Goal: Share content: Share content

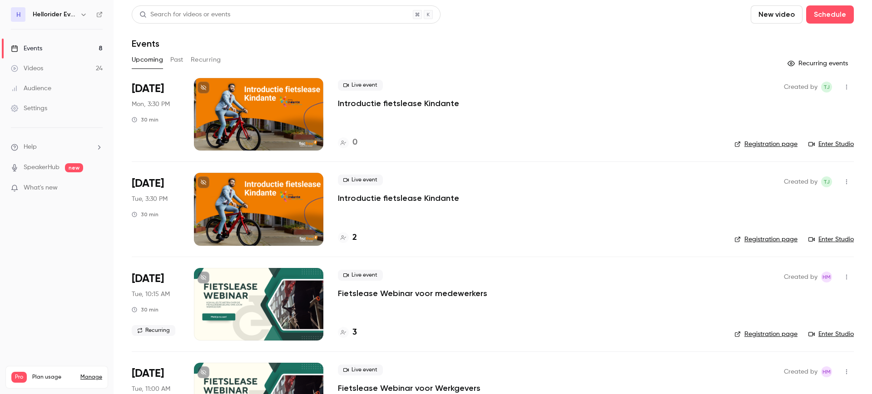
click at [50, 72] on link "Videos 24" at bounding box center [56, 69] width 113 height 20
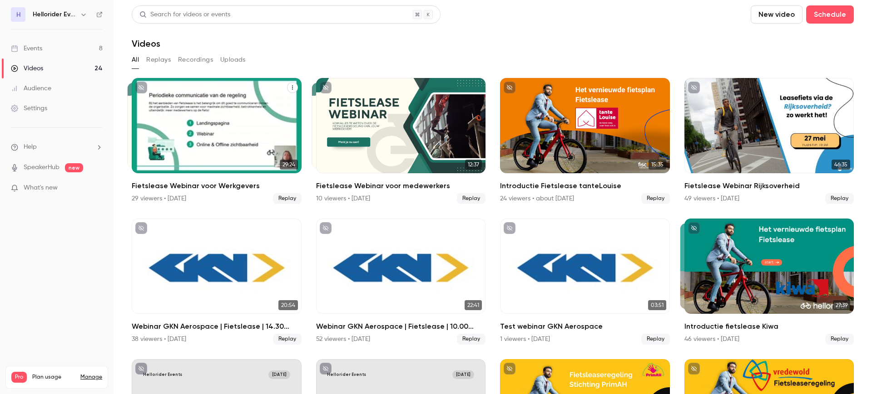
click at [213, 103] on div "Fietslease Webinar voor Werkgevers" at bounding box center [217, 125] width 170 height 95
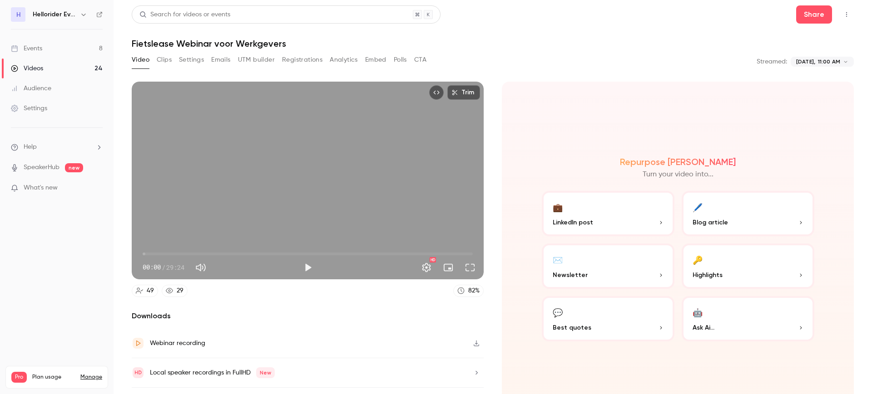
click at [40, 50] on div "Events" at bounding box center [26, 48] width 31 height 9
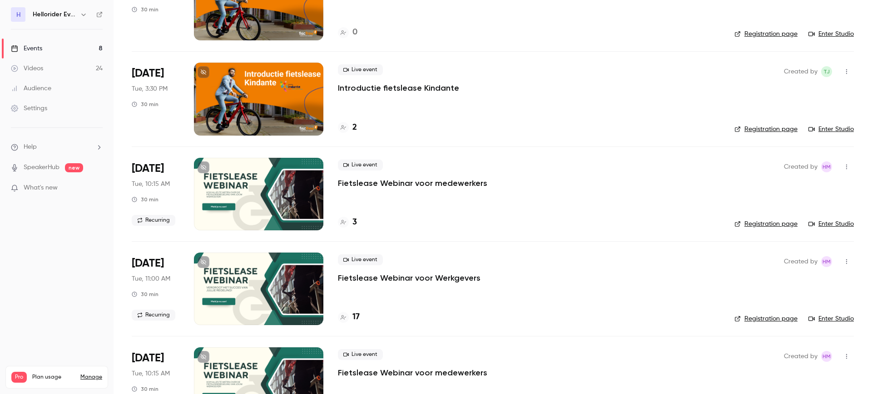
scroll to position [111, 0]
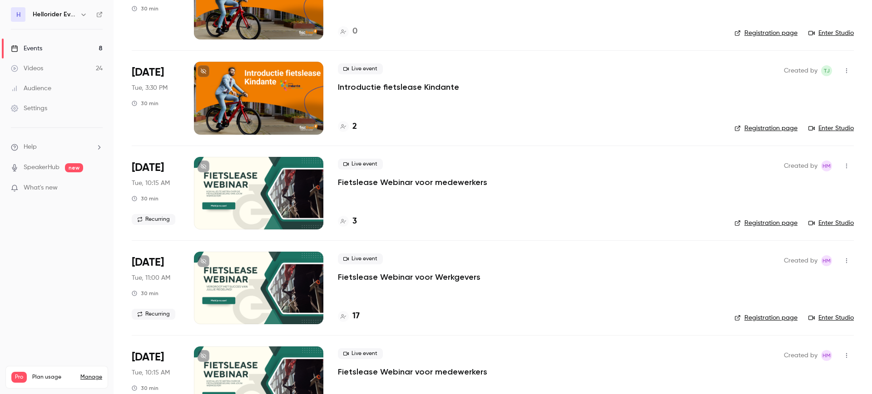
click at [434, 276] on p "Fietslease Webinar voor Werkgevers" at bounding box center [409, 277] width 143 height 11
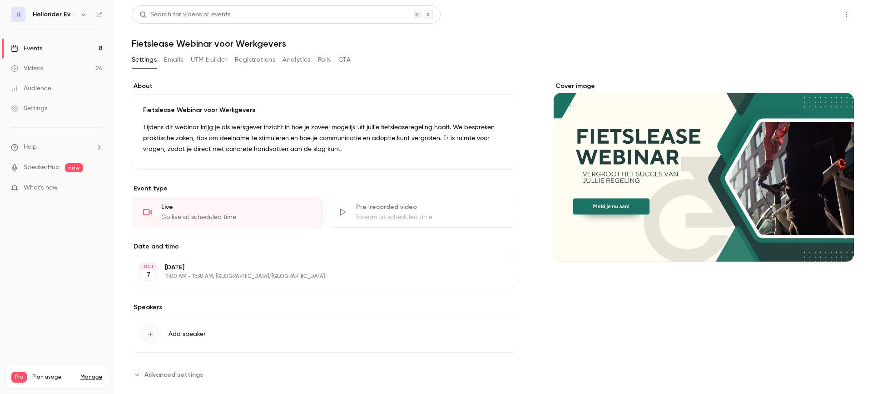
click at [798, 13] on button "Share" at bounding box center [814, 14] width 36 height 18
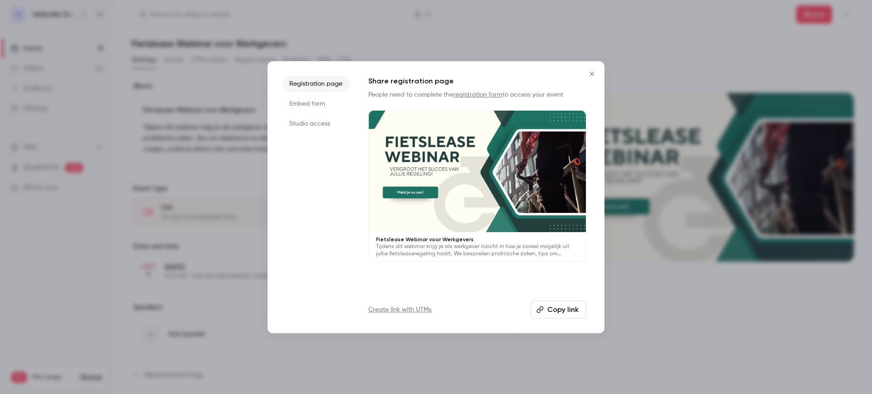
click at [558, 309] on button "Copy link" at bounding box center [558, 310] width 56 height 18
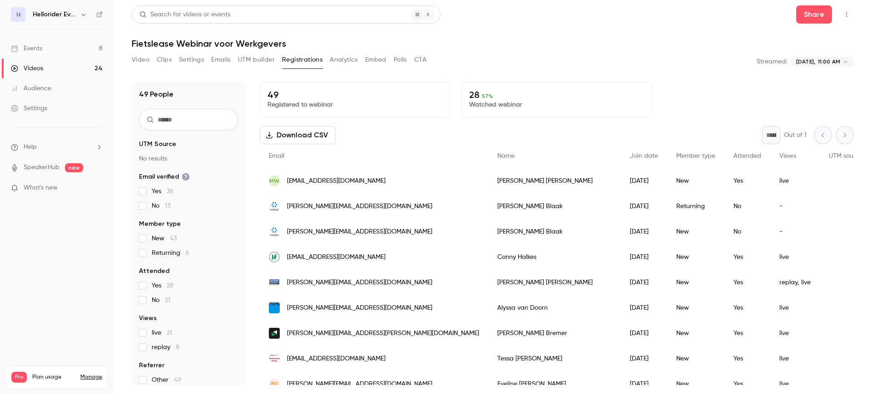
scroll to position [11, 0]
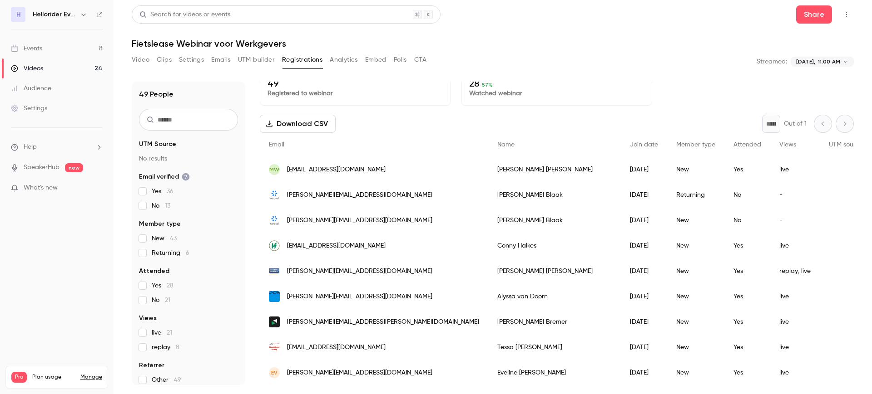
click at [39, 70] on div "Videos" at bounding box center [27, 68] width 32 height 9
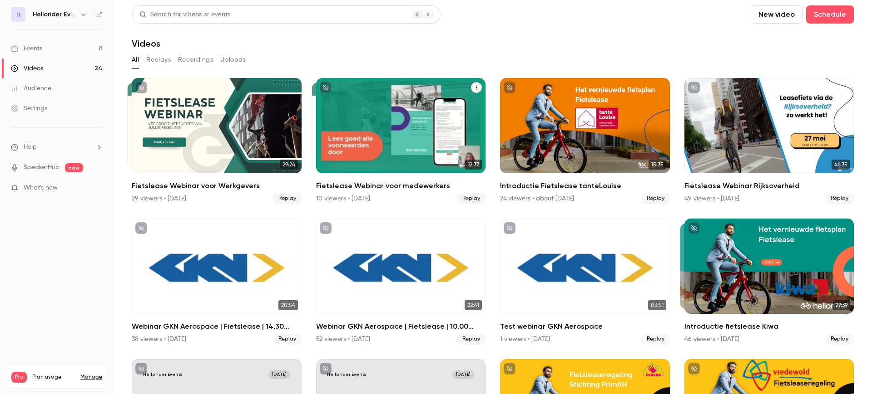
click at [413, 137] on div "Fietslease Webinar voor medewerkers" at bounding box center [401, 125] width 170 height 95
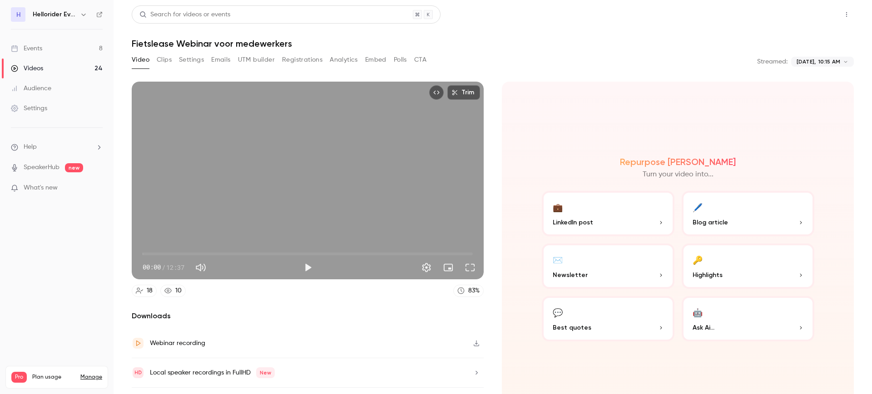
click at [806, 10] on button "Share" at bounding box center [814, 14] width 36 height 18
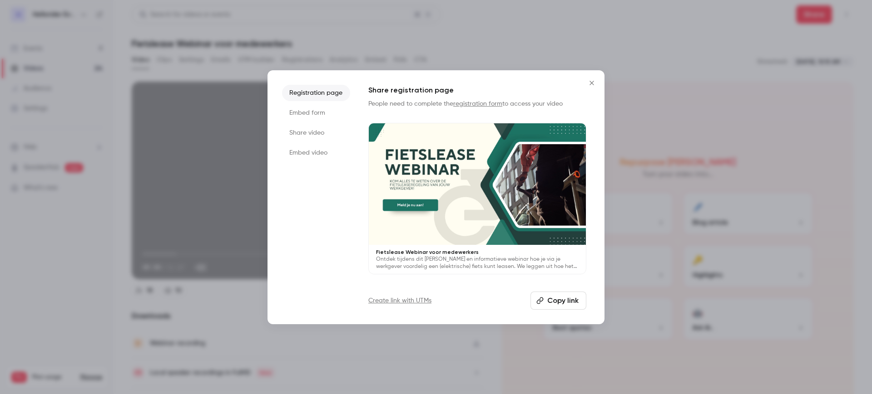
click at [557, 301] on button "Copy link" at bounding box center [558, 301] width 56 height 18
